Goal: Information Seeking & Learning: Find specific fact

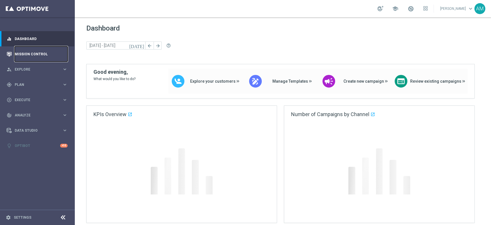
click at [38, 54] on link "Mission Control" at bounding box center [41, 53] width 53 height 15
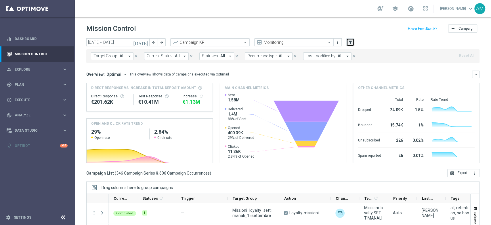
click at [352, 41] on icon "filter_alt" at bounding box center [350, 42] width 5 height 5
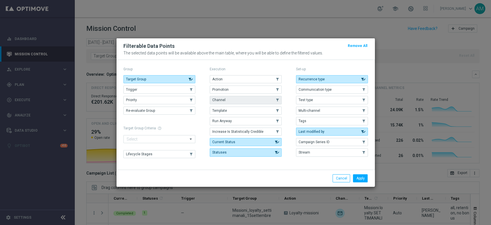
click at [239, 99] on button "Channel" at bounding box center [246, 100] width 72 height 8
click at [358, 180] on button "Apply" at bounding box center [360, 178] width 15 height 8
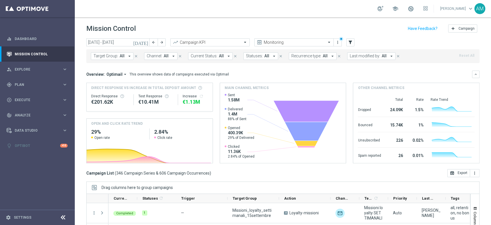
click at [168, 57] on button "Channel: All arrow_drop_down" at bounding box center [160, 55] width 33 height 7
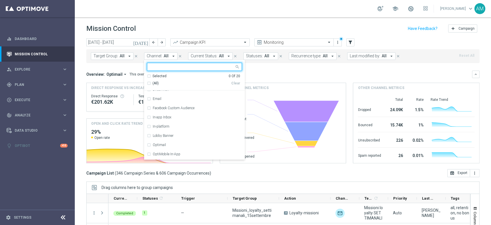
scroll to position [33, 0]
click at [161, 109] on label "In-app Inbox" at bounding box center [162, 108] width 19 height 3
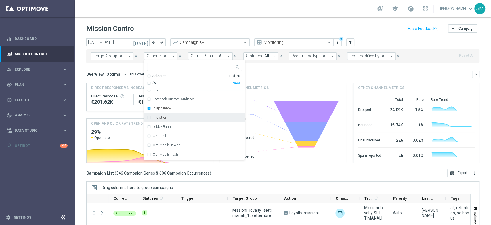
click at [167, 117] on label "In-platform" at bounding box center [161, 117] width 17 height 3
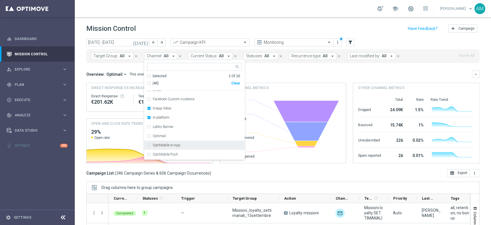
click at [212, 145] on div "OptiMobile In-App" at bounding box center [197, 144] width 89 height 3
click at [207, 155] on div "OptiMobile Push" at bounding box center [197, 154] width 89 height 3
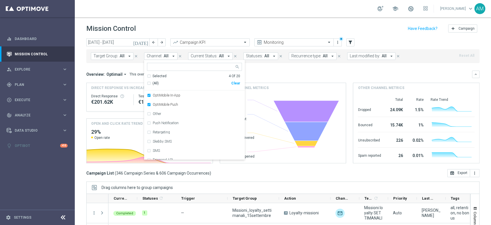
scroll to position [89, 0]
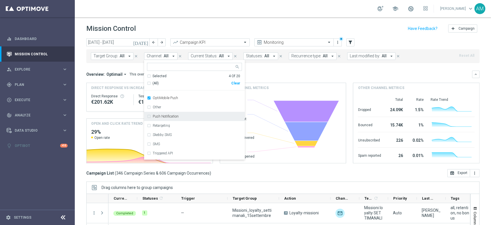
click at [182, 119] on div "Push Notification" at bounding box center [194, 116] width 95 height 9
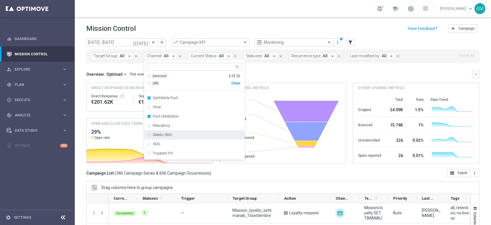
click at [183, 136] on div "Skebby SMS" at bounding box center [197, 134] width 89 height 3
click at [205, 144] on div "SMS" at bounding box center [197, 143] width 89 height 3
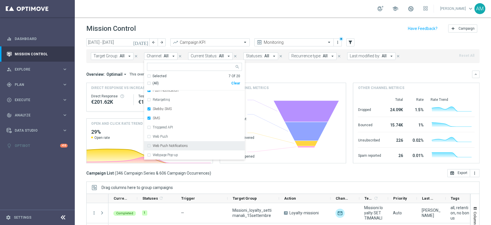
click at [210, 143] on div "Web Push Notifications" at bounding box center [194, 145] width 95 height 9
click at [200, 155] on div "Webpage Pop-up" at bounding box center [197, 154] width 89 height 3
click at [203, 134] on div "Web Push" at bounding box center [194, 136] width 95 height 9
click at [288, 73] on div "Overview: Optimail arrow_drop_down This overview shows data of campaigns execut…" at bounding box center [279, 74] width 386 height 5
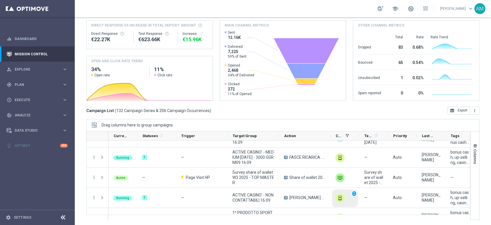
scroll to position [218, 0]
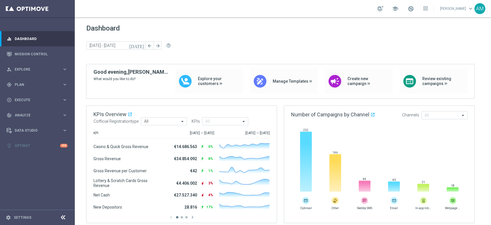
click at [450, 8] on link "Antonio Malacari keyboard_arrow_down" at bounding box center [457, 8] width 35 height 9
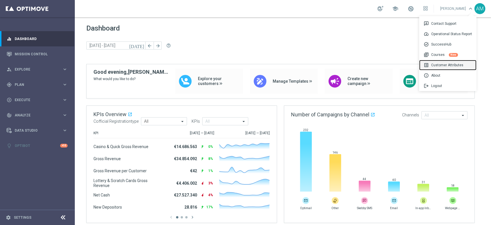
click at [445, 66] on div "list_alt Customer Attributes" at bounding box center [447, 65] width 57 height 10
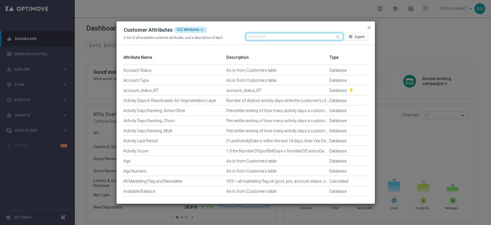
click at [297, 39] on input "text" at bounding box center [295, 36] width 98 height 7
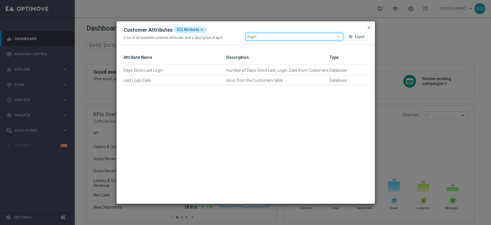
type input "login"
click at [424, 38] on modal-container "Customer Attributes 522 Attributes A list of all available customer attributes,…" at bounding box center [245, 112] width 491 height 225
